Goal: Transaction & Acquisition: Purchase product/service

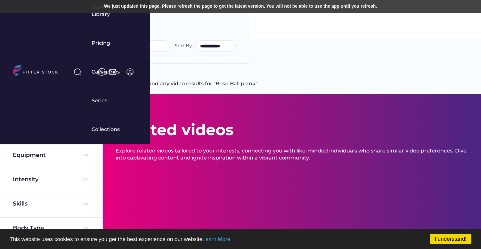
select select "**********"
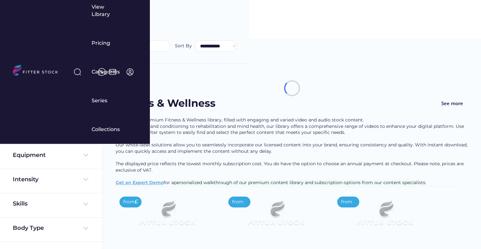
select select
select select "**********"
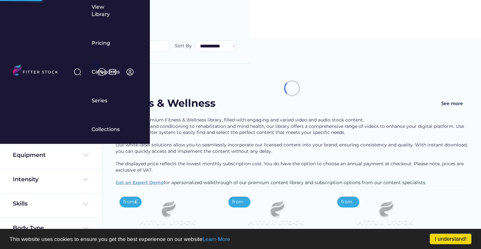
select select "**********"
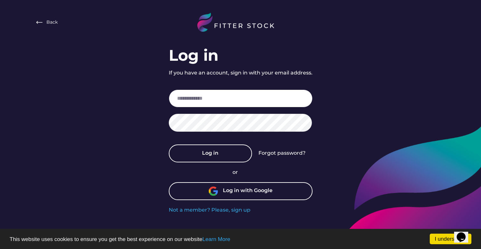
click at [213, 99] on input "email" at bounding box center [241, 99] width 144 height 18
click at [239, 194] on div "Log in with Google" at bounding box center [248, 191] width 50 height 8
click at [238, 189] on div "Log in with Google" at bounding box center [248, 191] width 50 height 8
click at [231, 188] on div "Log in with Google" at bounding box center [248, 191] width 50 height 8
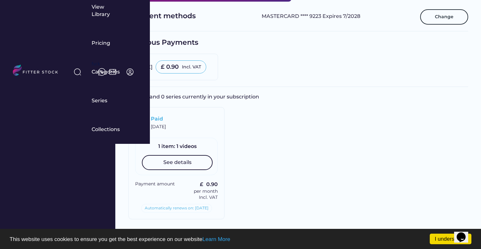
scroll to position [136, 0]
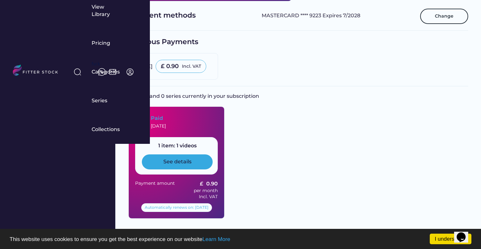
click at [177, 161] on div "See details" at bounding box center [177, 161] width 28 height 7
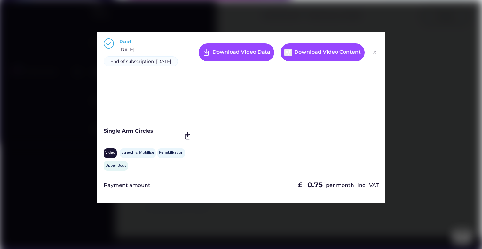
click at [375, 54] on img at bounding box center [375, 53] width 8 height 8
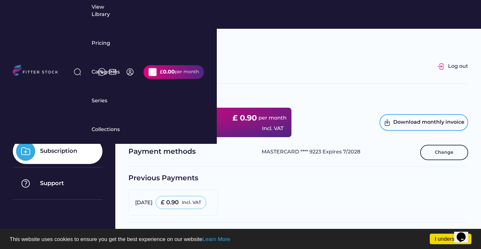
scroll to position [0, 0]
click at [156, 68] on text "shopping_cart" at bounding box center [152, 72] width 8 height 8
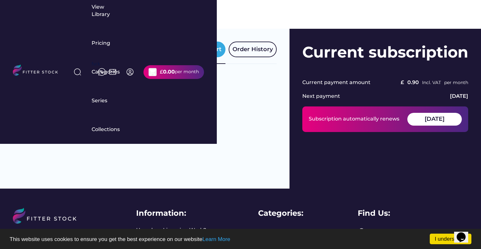
click at [195, 51] on div "Videos in Cart" at bounding box center [200, 49] width 41 height 8
click at [197, 47] on div "Videos in Cart" at bounding box center [200, 49] width 41 height 8
click at [262, 50] on div "Order History" at bounding box center [252, 49] width 40 height 8
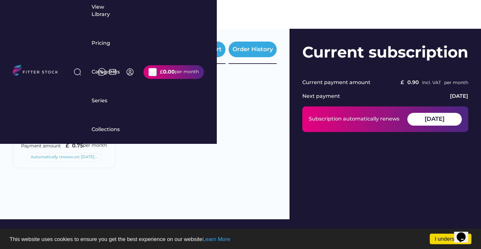
click at [210, 47] on div "Videos in Cart" at bounding box center [200, 49] width 41 height 8
